Goal: Find specific page/section: Find specific page/section

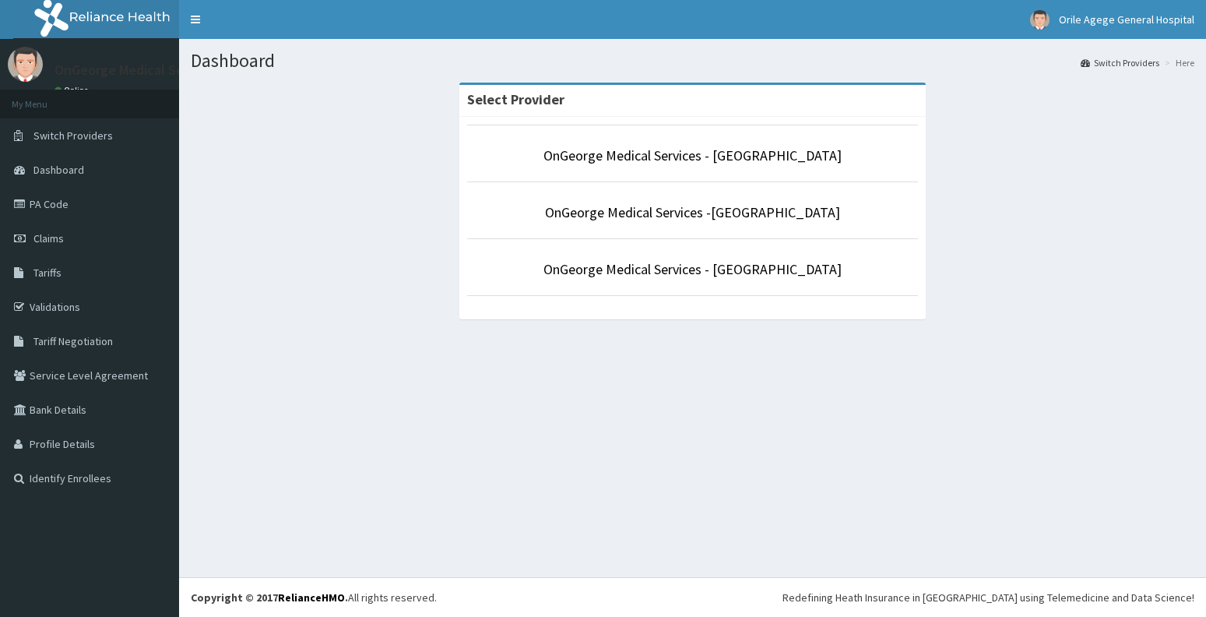
click at [56, 204] on link "PA Code" at bounding box center [89, 204] width 179 height 34
click at [60, 201] on link "PA Code" at bounding box center [89, 204] width 179 height 34
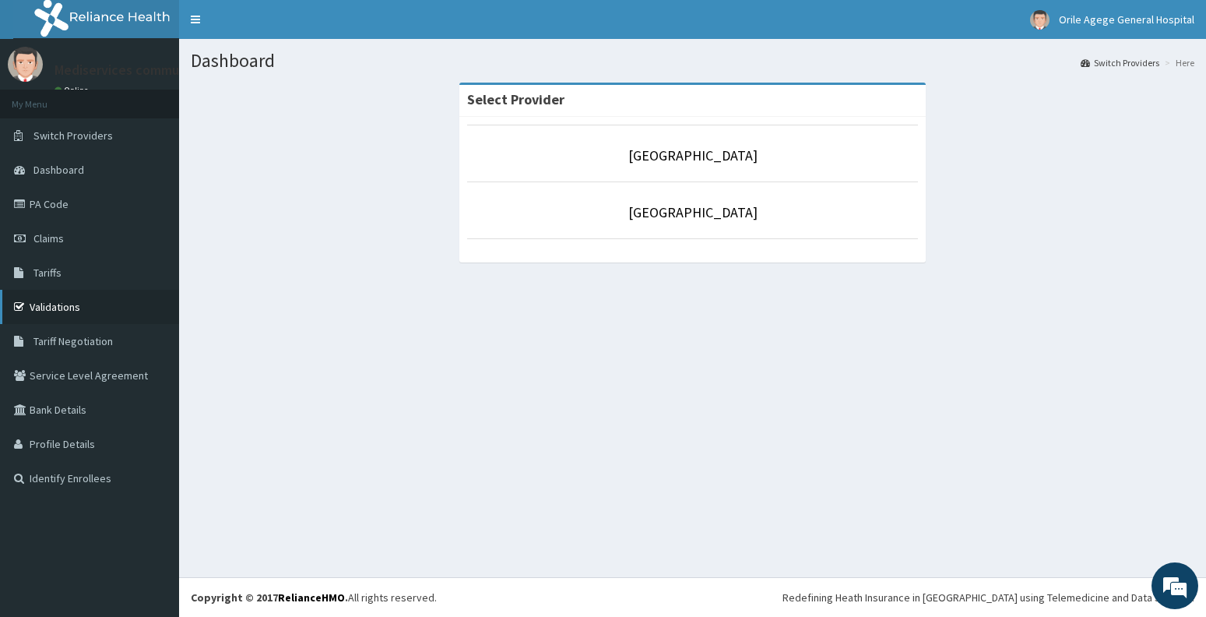
click at [69, 304] on link "Validations" at bounding box center [89, 307] width 179 height 34
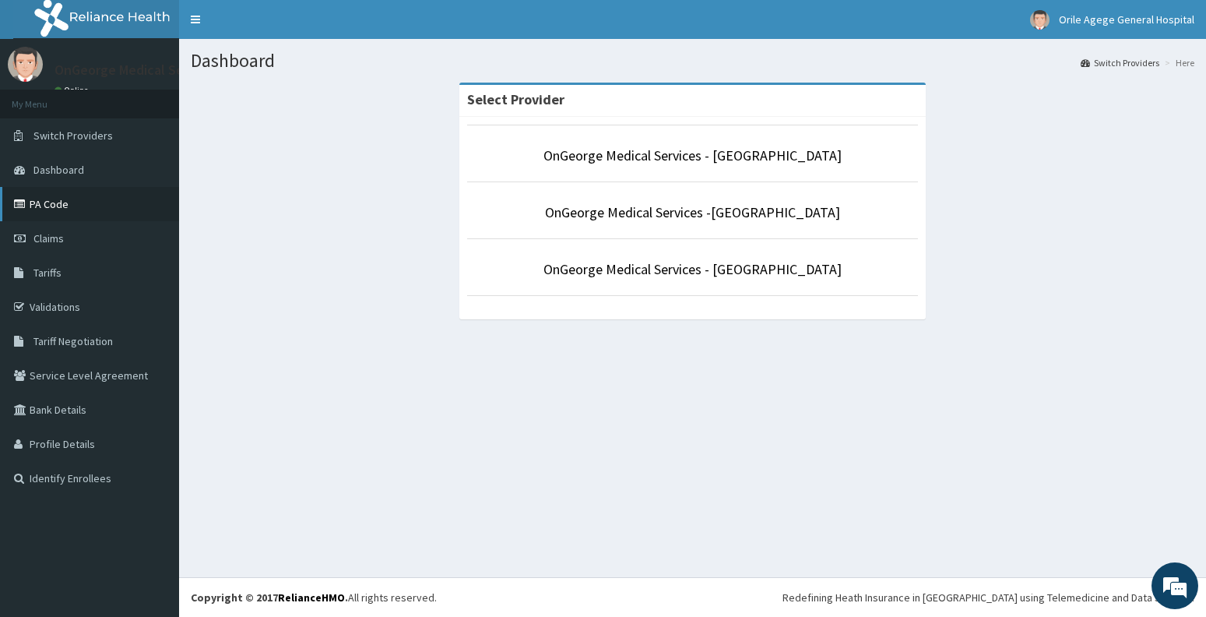
click at [77, 200] on link "PA Code" at bounding box center [89, 204] width 179 height 34
